Goal: Transaction & Acquisition: Book appointment/travel/reservation

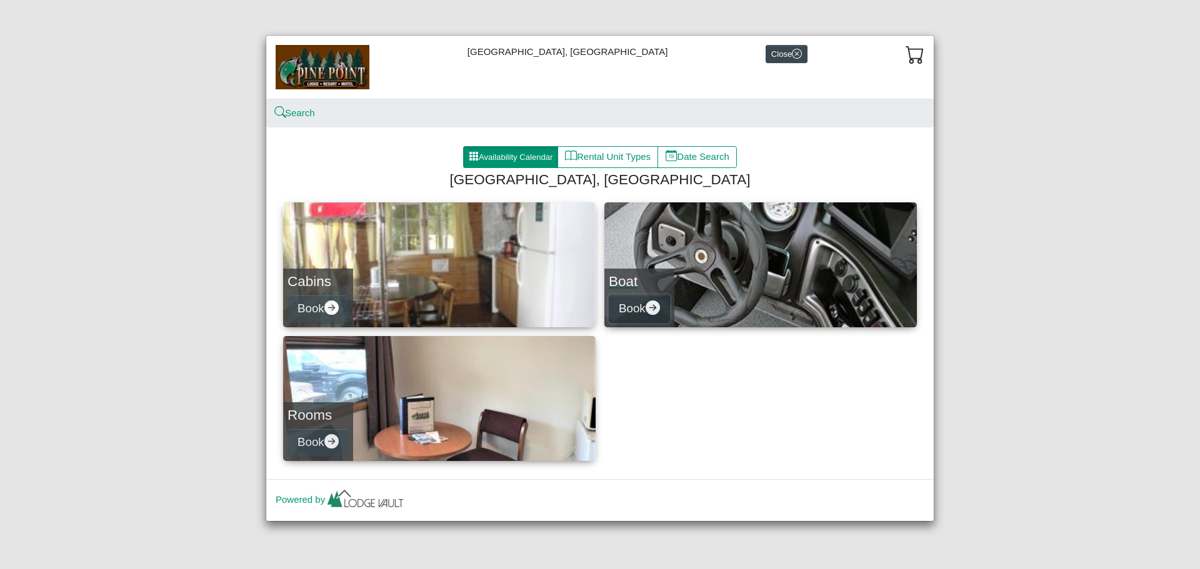
click at [637, 311] on button "Book" at bounding box center [639, 309] width 61 height 28
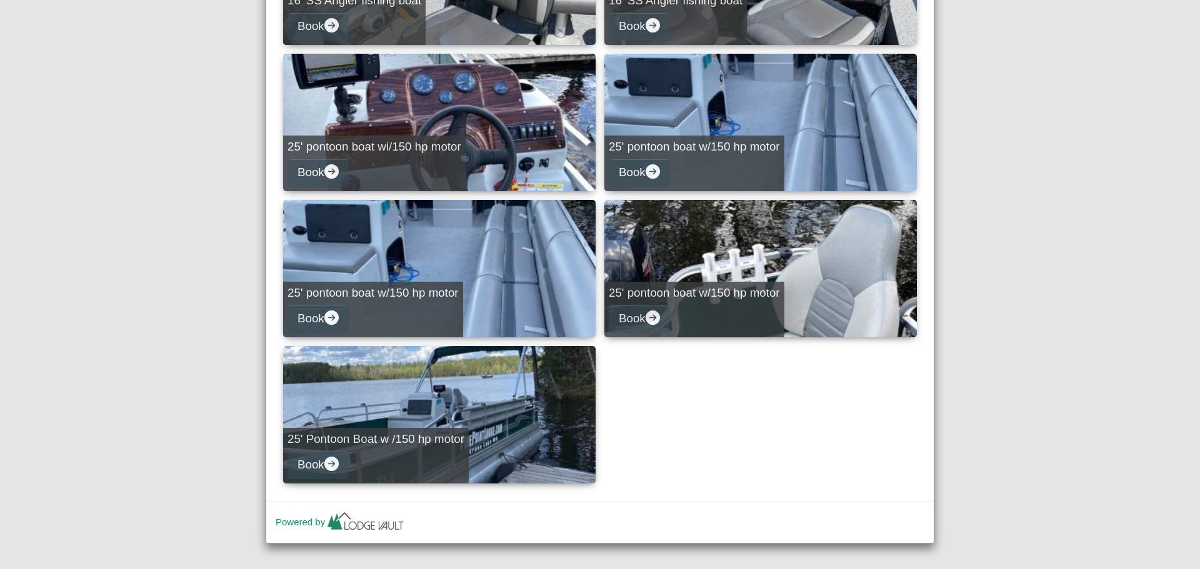
scroll to position [485, 0]
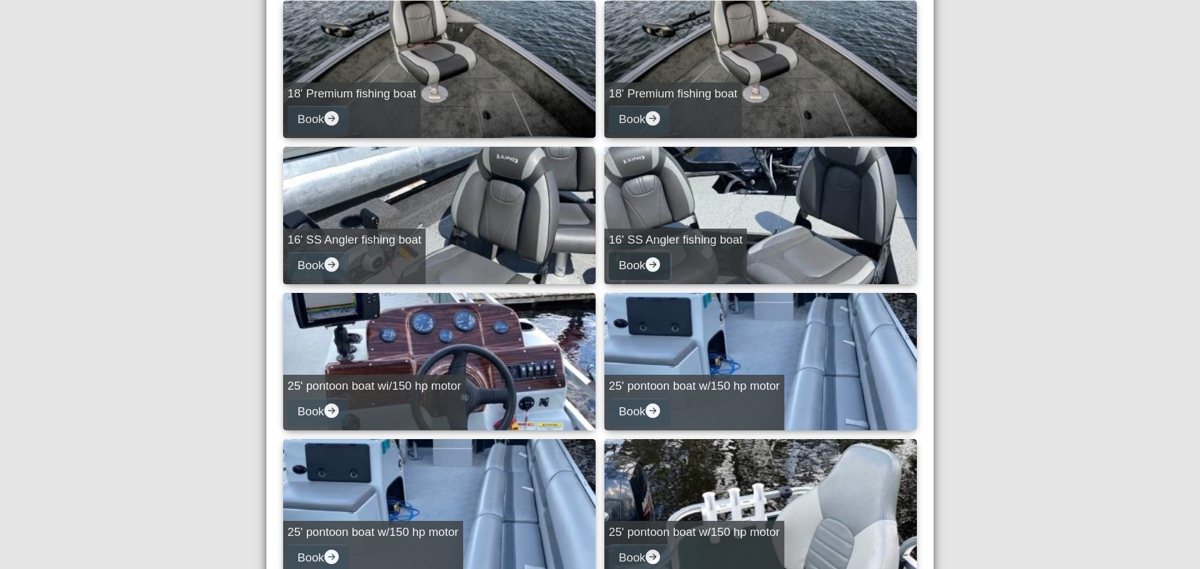
click at [636, 262] on button "Book" at bounding box center [639, 266] width 61 height 28
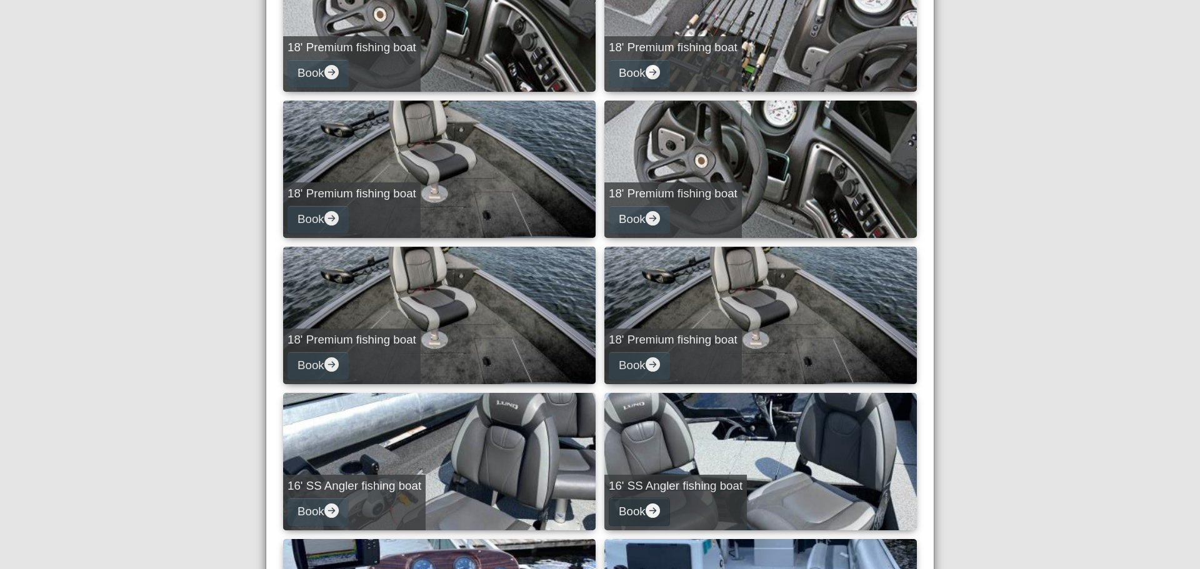
select select "*"
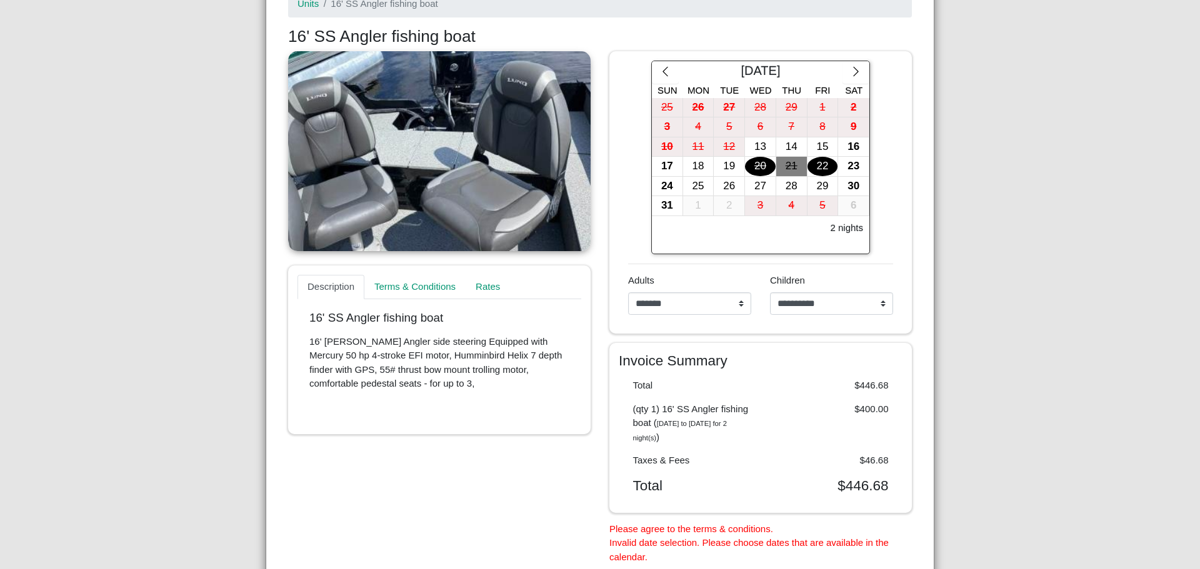
scroll to position [154, 0]
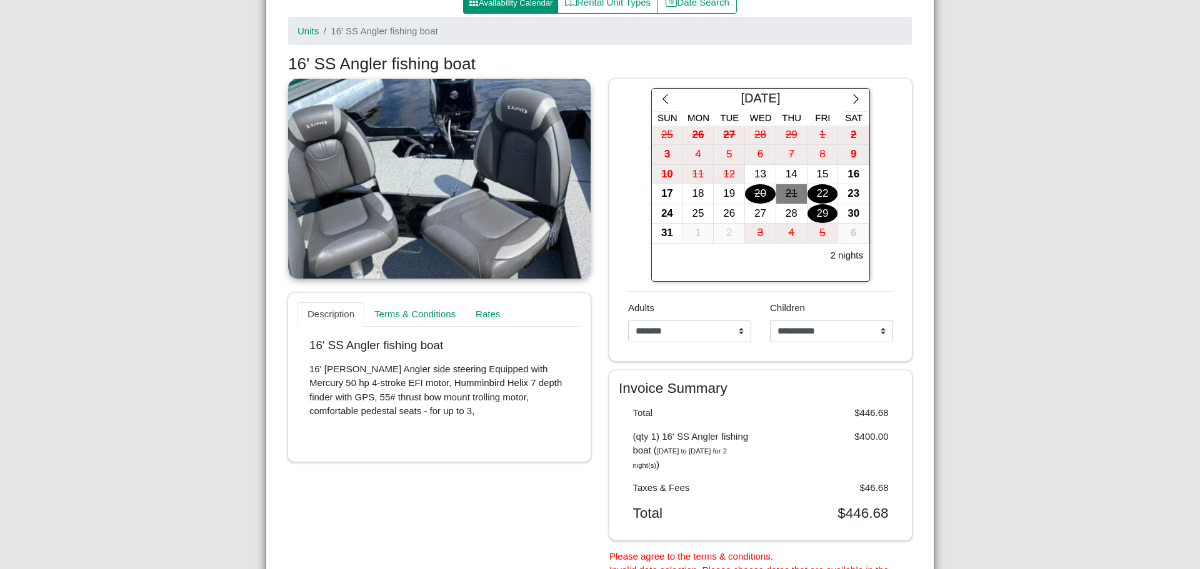
click at [815, 213] on div "29" at bounding box center [822, 213] width 31 height 19
click at [814, 234] on div "5" at bounding box center [822, 233] width 31 height 19
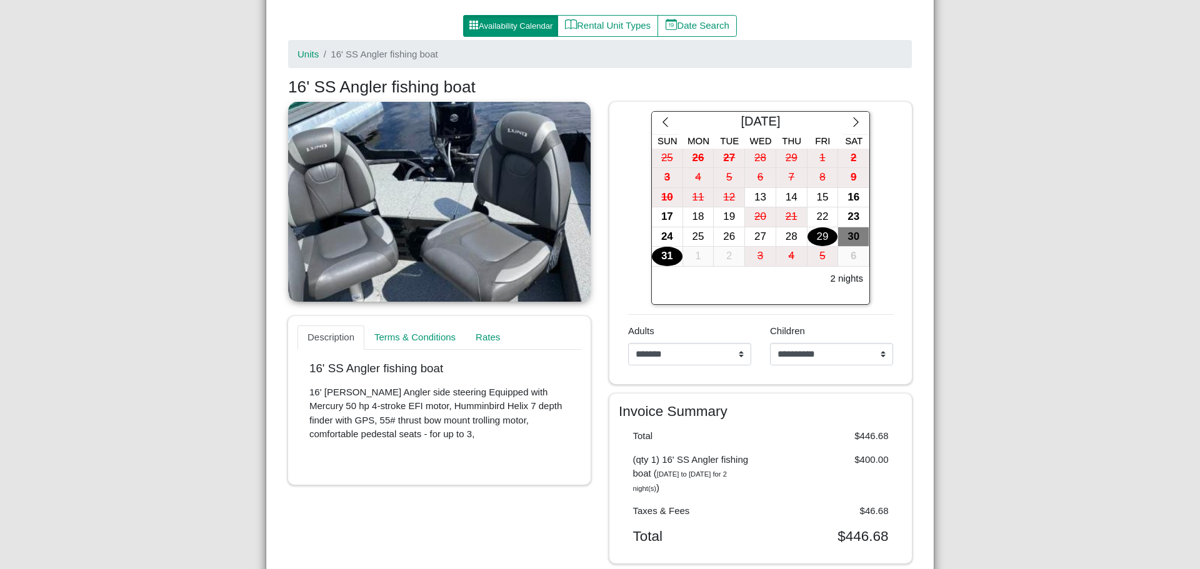
scroll to position [92, 0]
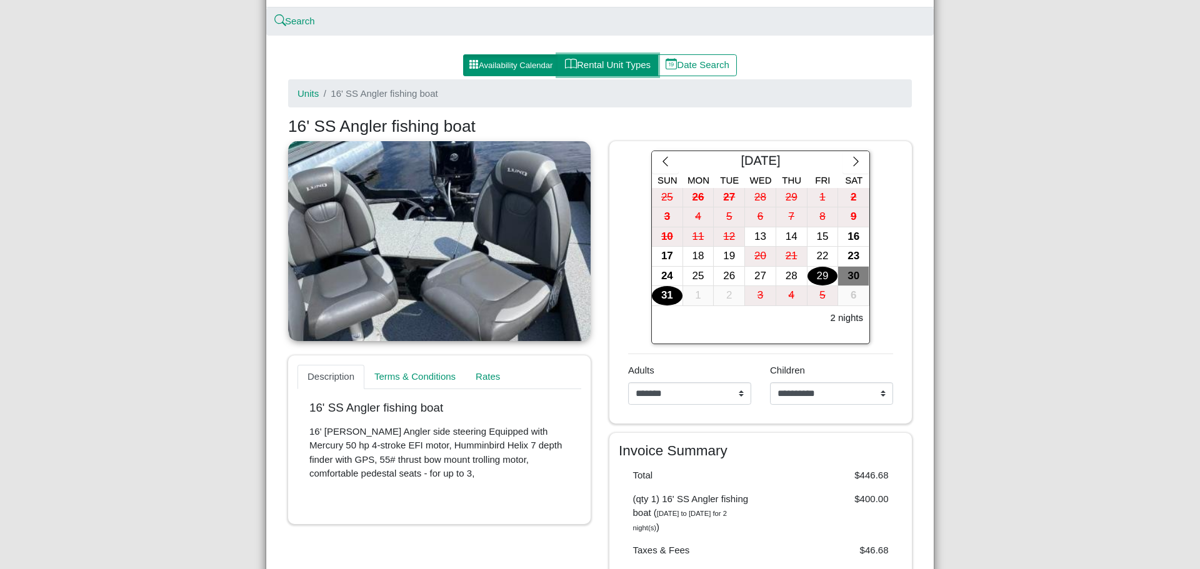
click at [614, 69] on button "Rental Unit Types" at bounding box center [607, 65] width 101 height 22
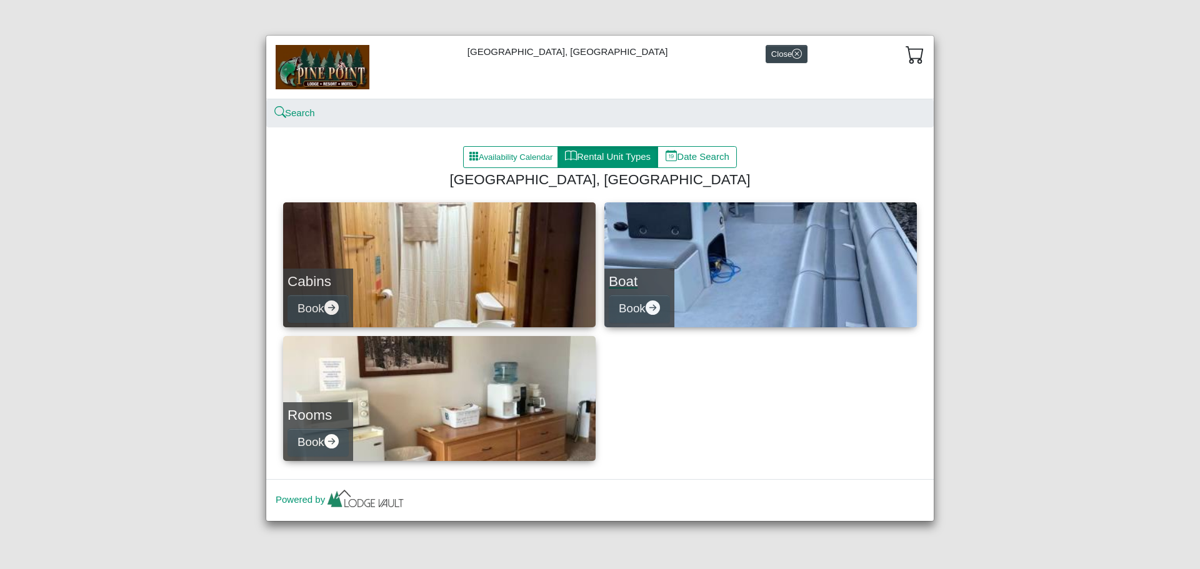
click at [647, 278] on h4 "Boat" at bounding box center [639, 281] width 61 height 17
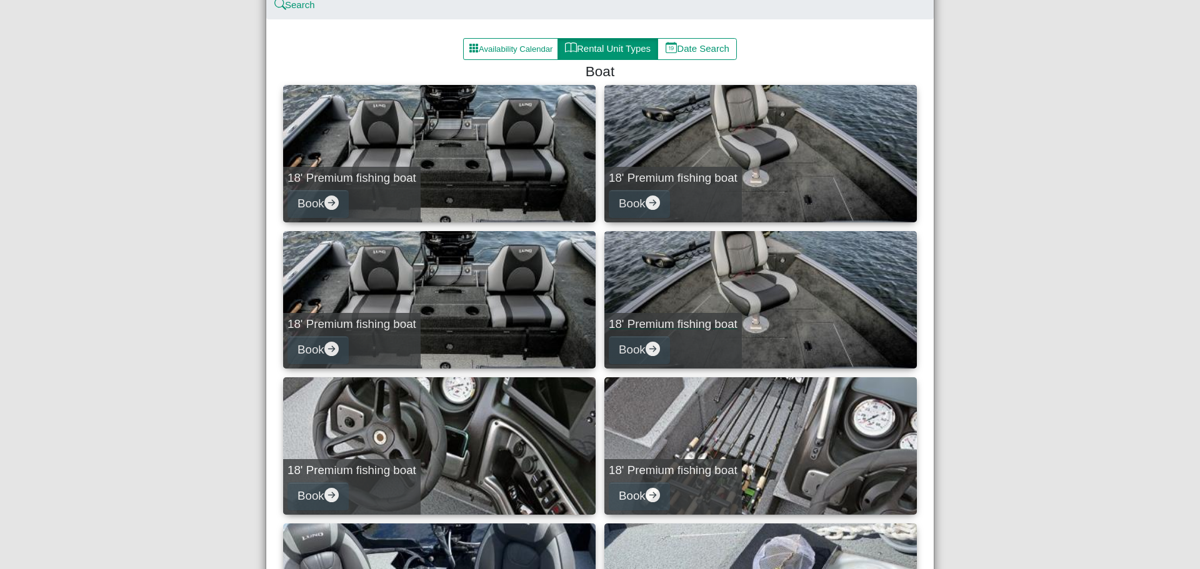
scroll to position [125, 0]
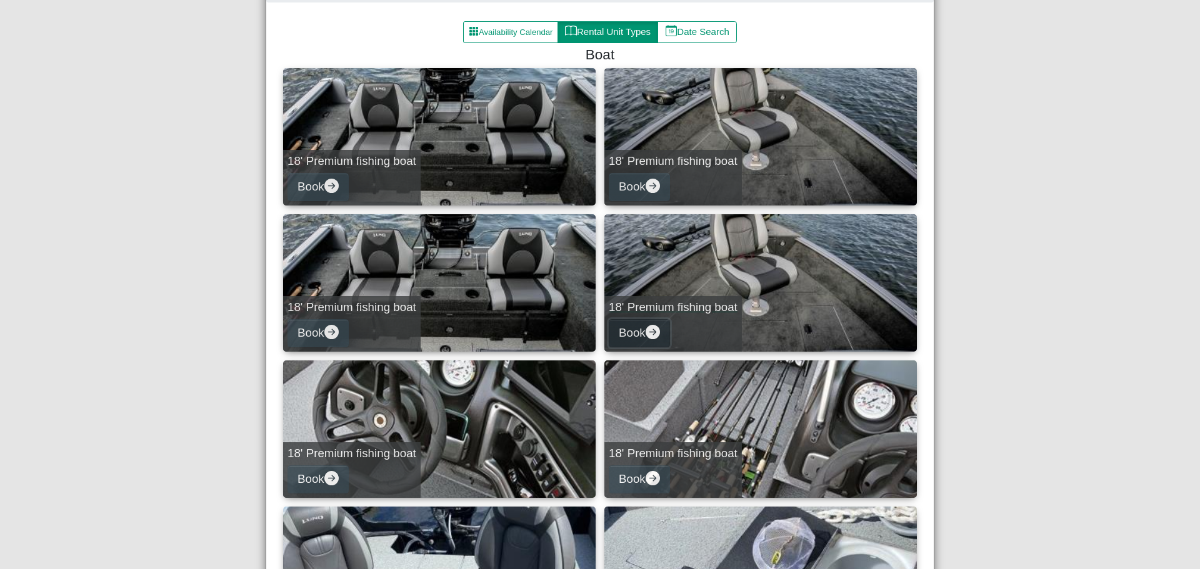
click at [627, 333] on button "Book" at bounding box center [639, 333] width 61 height 28
select select "*"
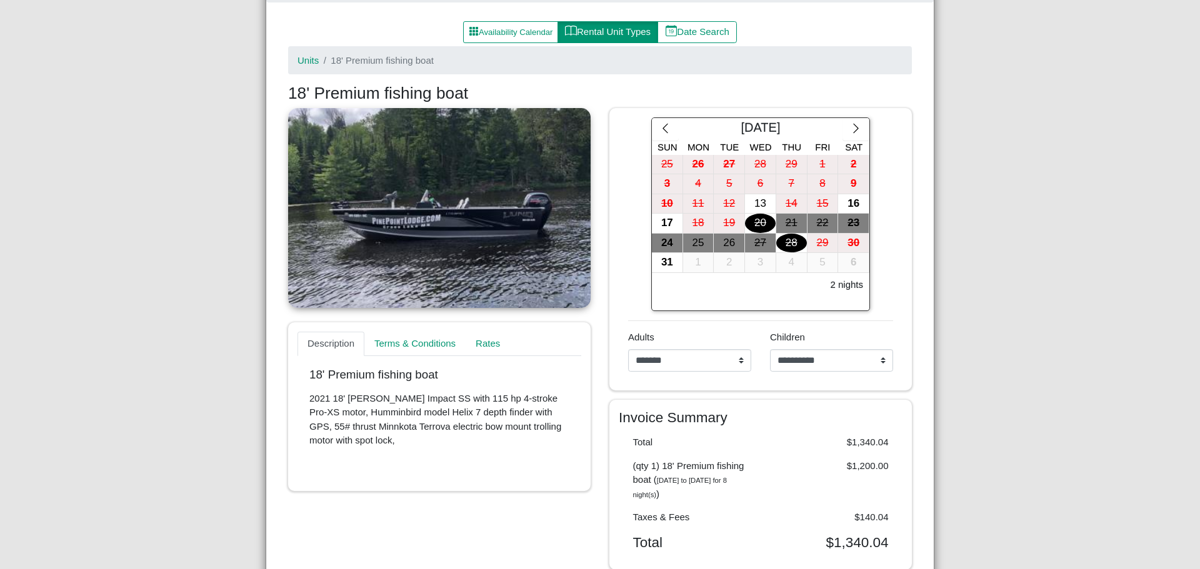
click at [787, 241] on div "28" at bounding box center [791, 243] width 31 height 19
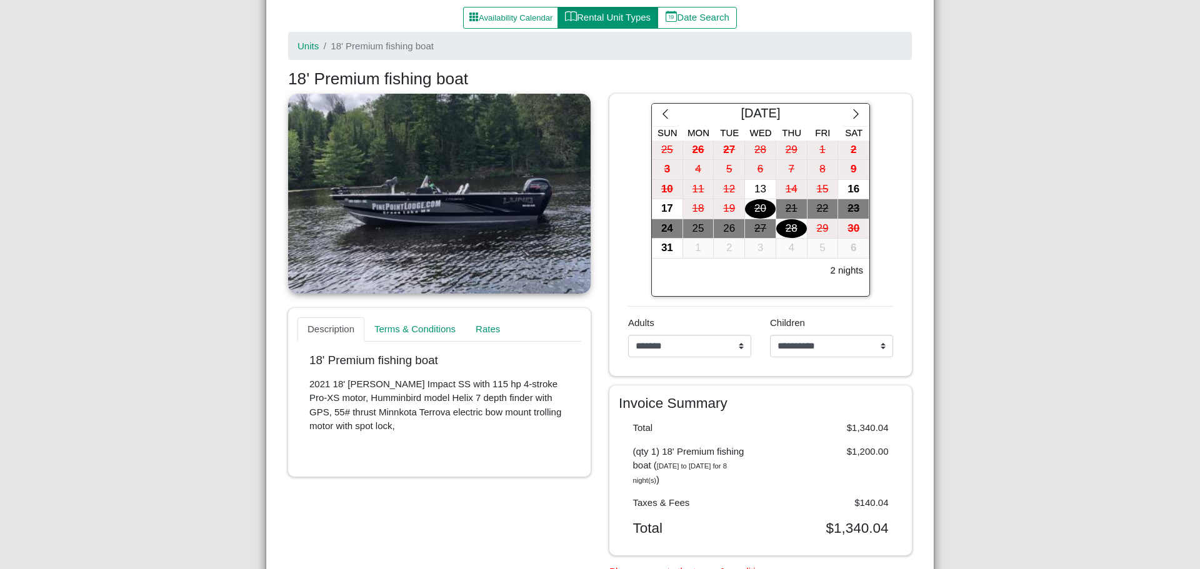
scroll to position [92, 0]
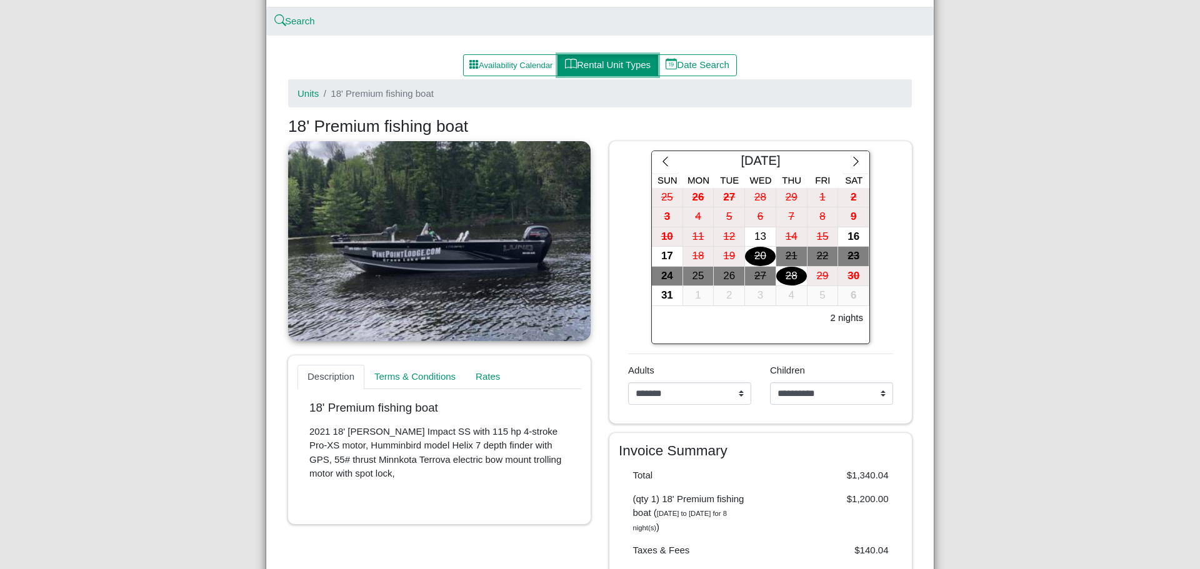
click at [594, 65] on button "Rental Unit Types" at bounding box center [607, 65] width 101 height 22
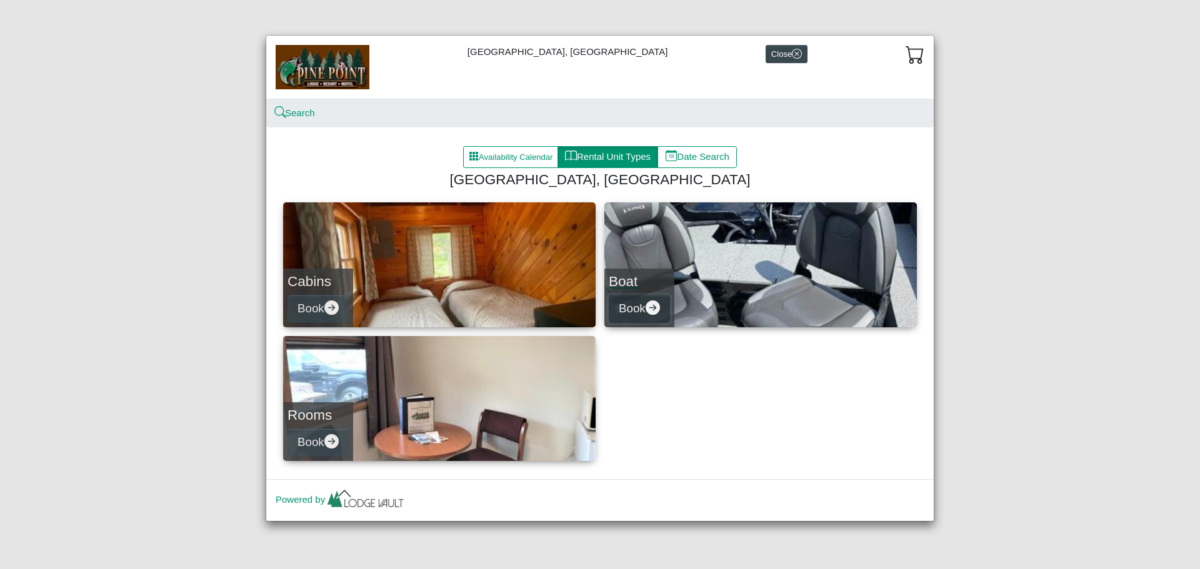
click at [660, 305] on icon "arrow right circle fill" at bounding box center [653, 308] width 14 height 14
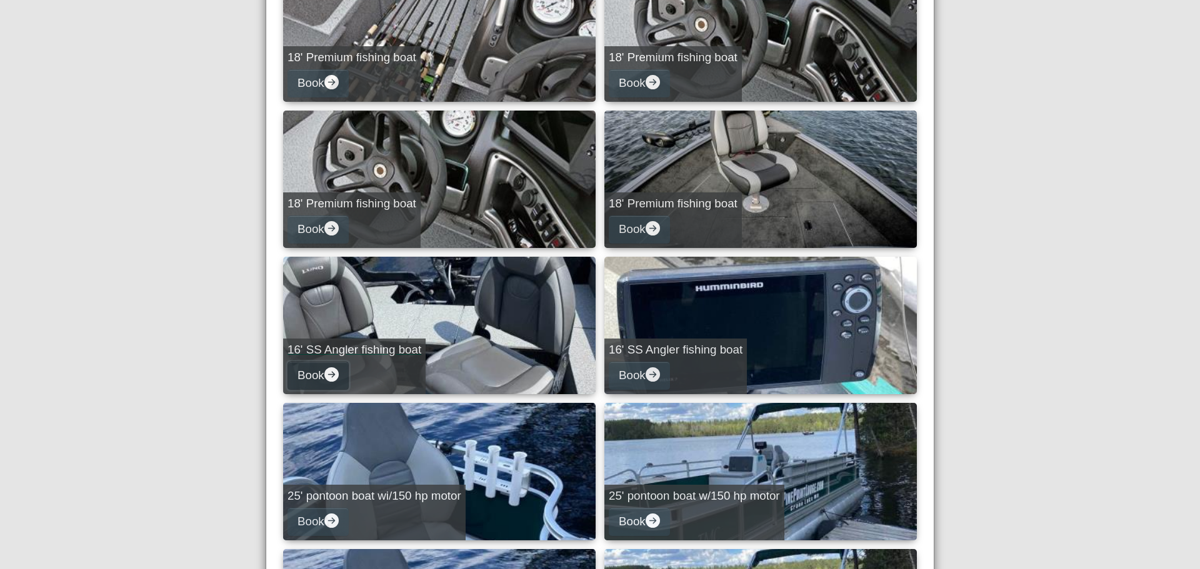
click at [329, 366] on button "Book" at bounding box center [317, 376] width 61 height 28
select select "*"
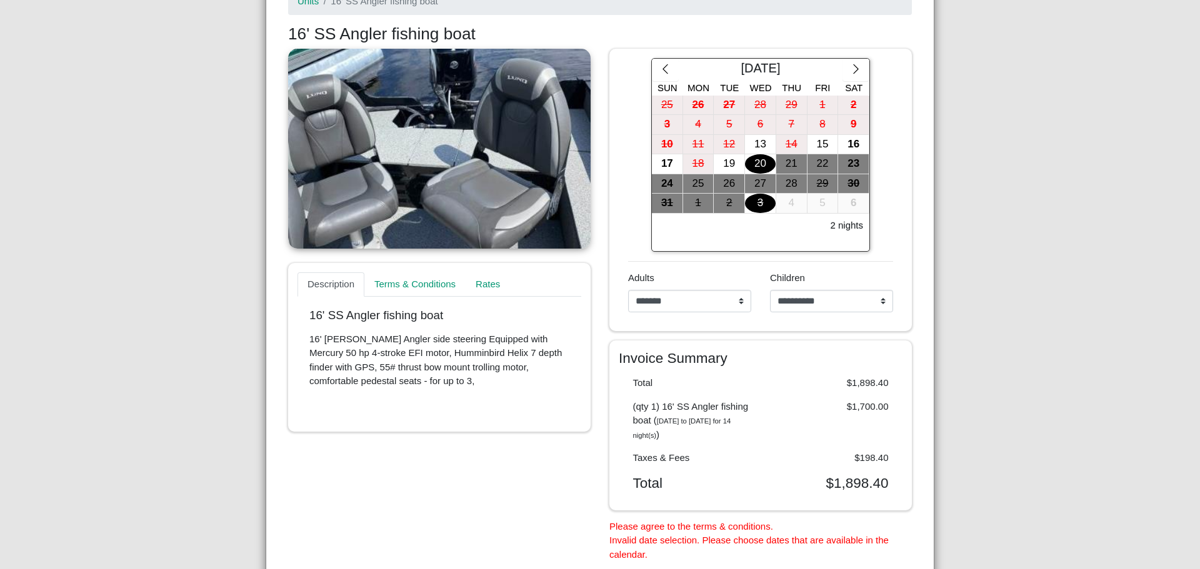
scroll to position [154, 0]
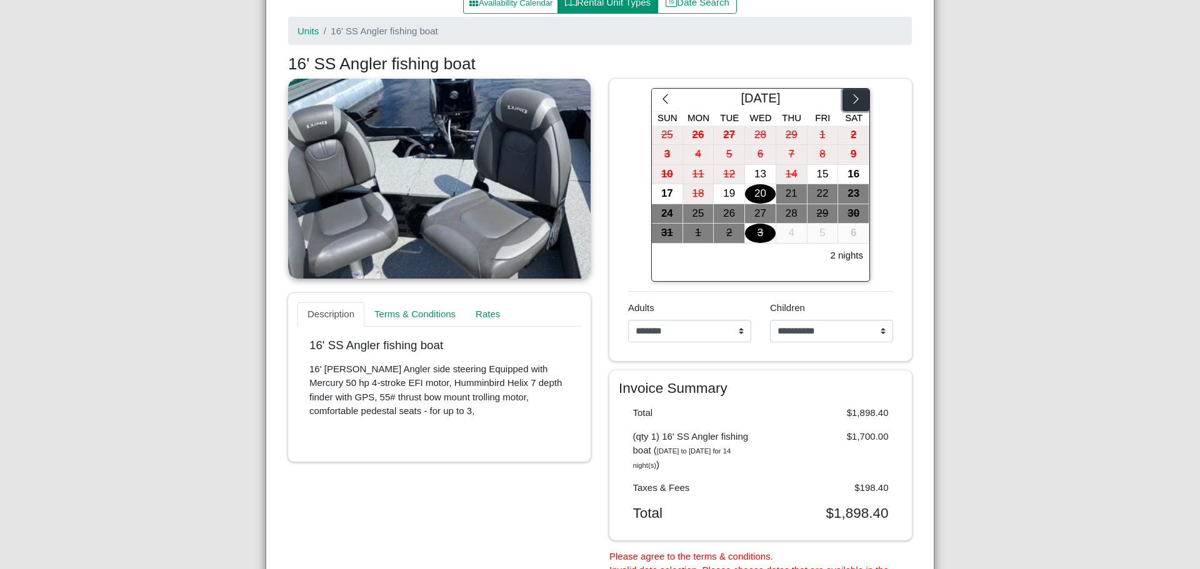
click at [844, 100] on button "button" at bounding box center [855, 100] width 27 height 22
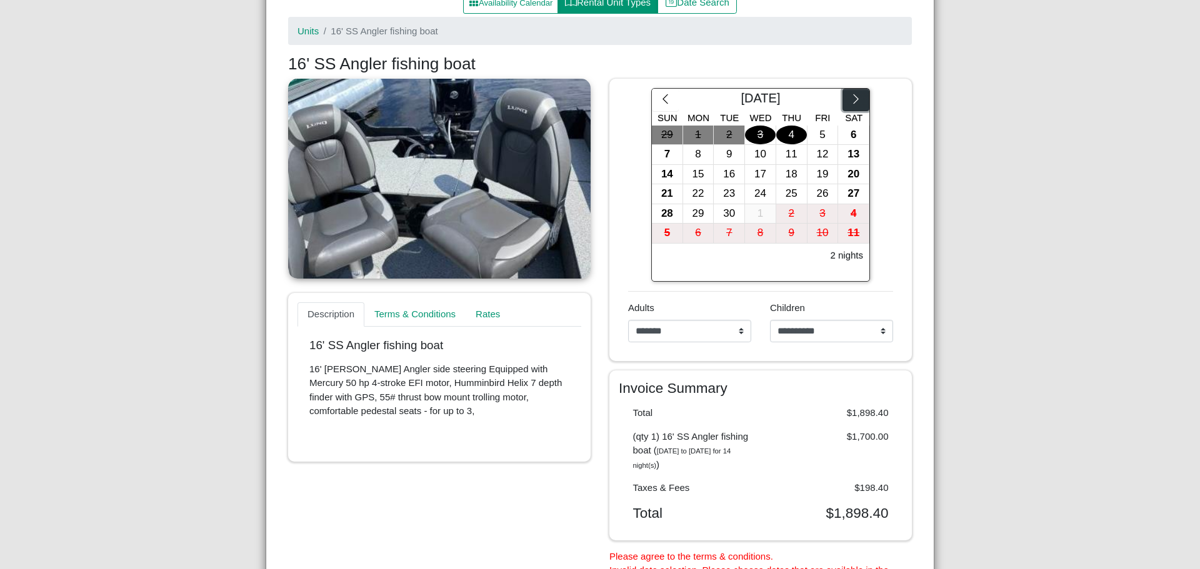
scroll to position [92, 0]
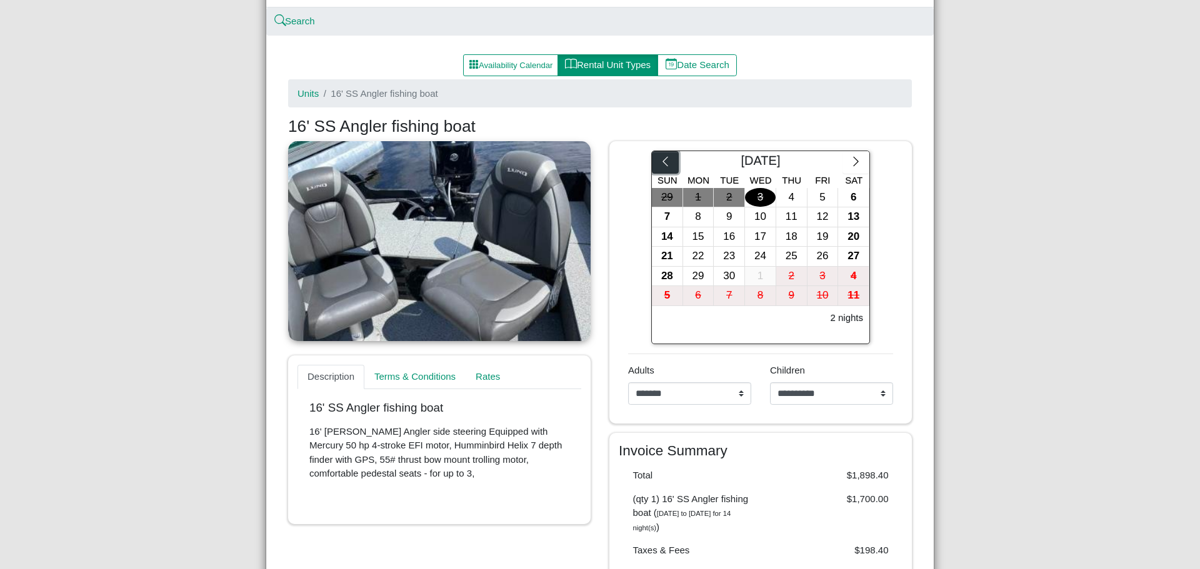
click at [667, 164] on button "button" at bounding box center [665, 162] width 27 height 22
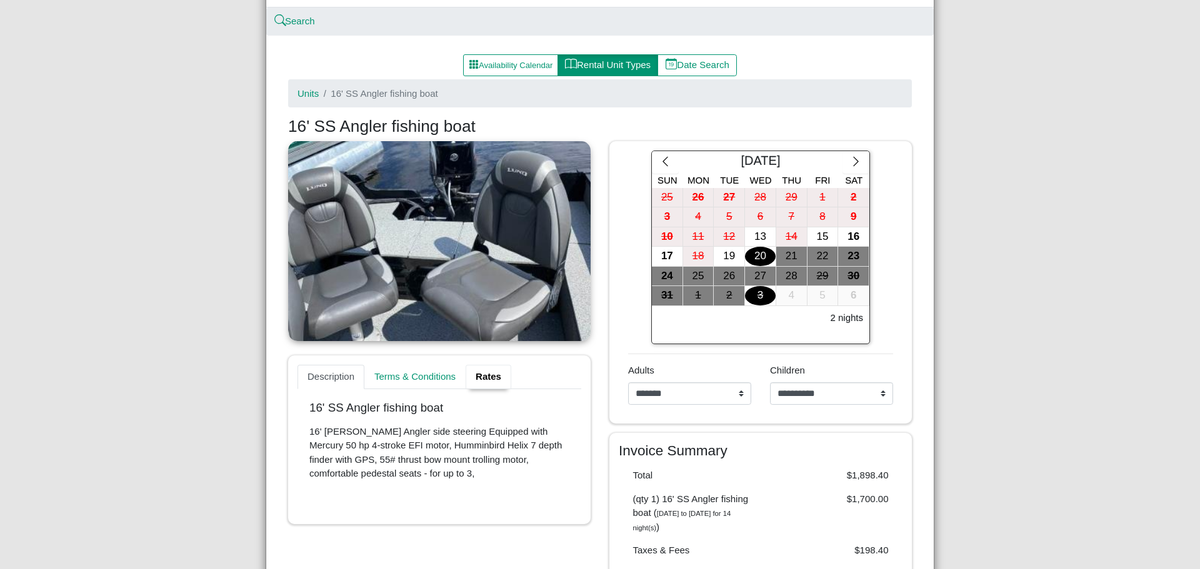
click at [482, 373] on link "Rates" at bounding box center [489, 377] width 46 height 25
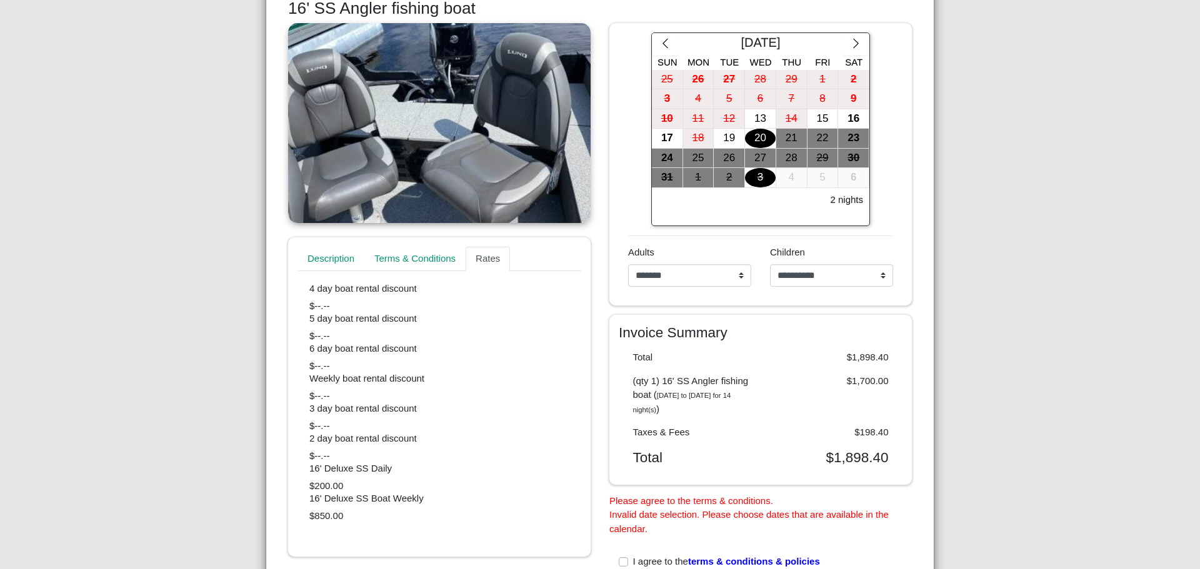
scroll to position [217, 0]
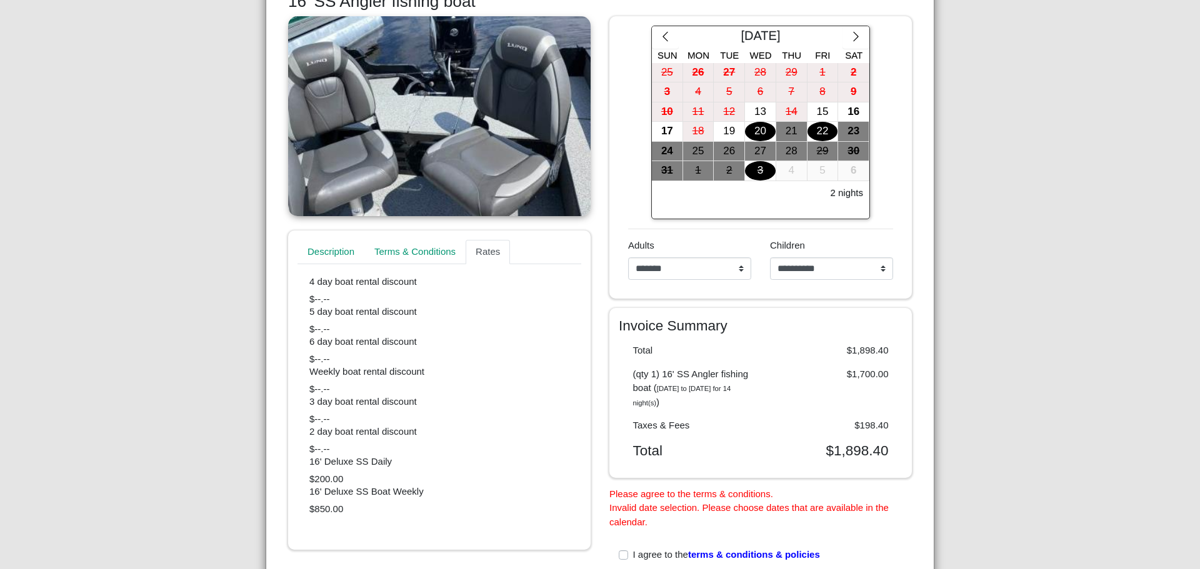
click at [826, 134] on div "22" at bounding box center [822, 131] width 31 height 19
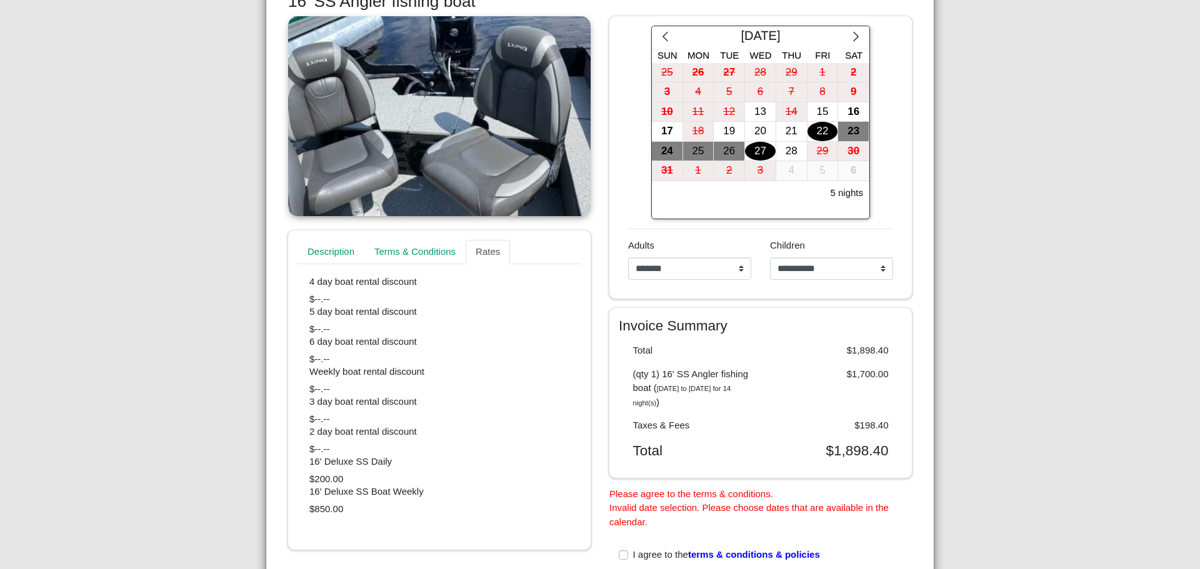
click at [748, 150] on div "27" at bounding box center [760, 151] width 31 height 19
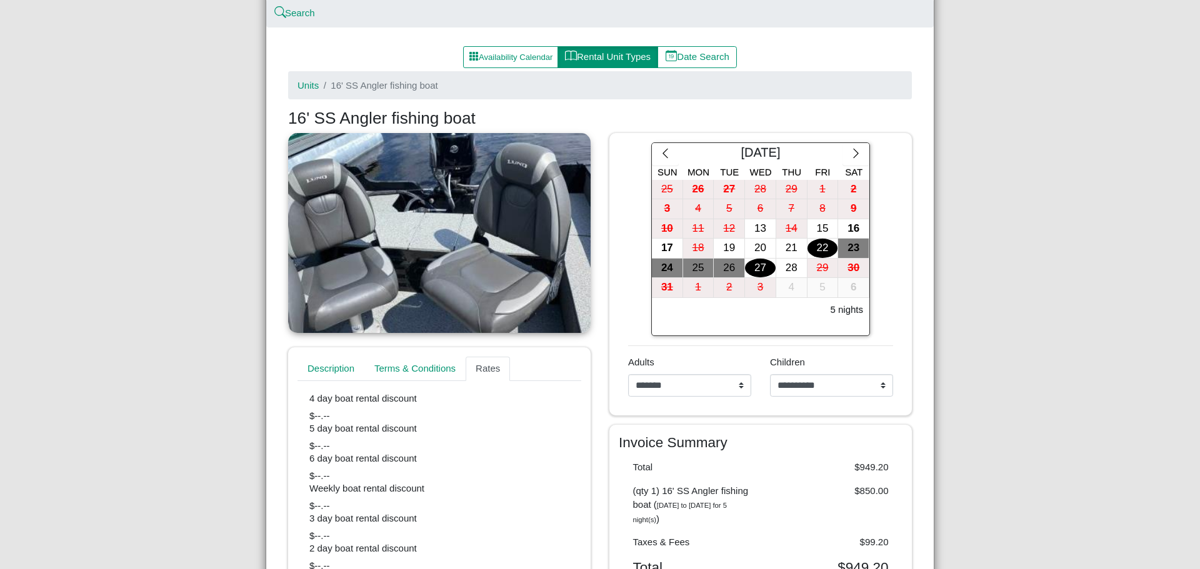
scroll to position [1, 0]
